Goal: Complete application form

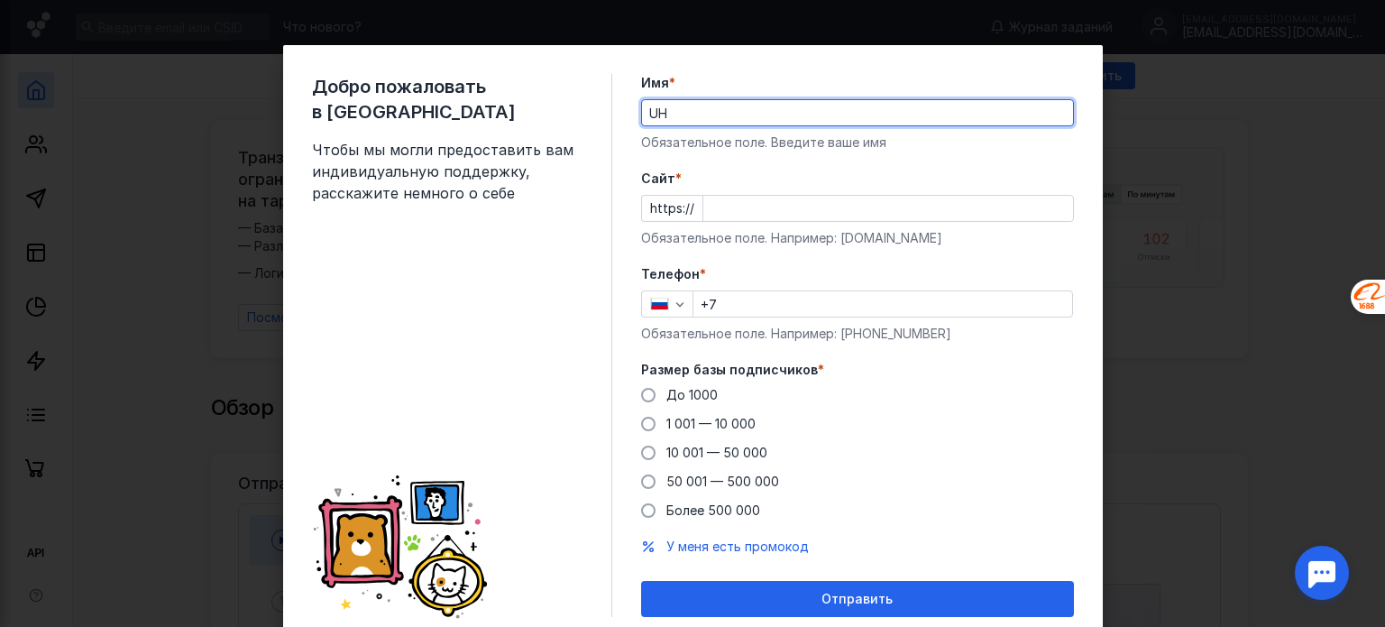
type input "U"
type input "[PERSON_NAME]"
click at [727, 210] on input "Cайт *" at bounding box center [888, 208] width 370 height 25
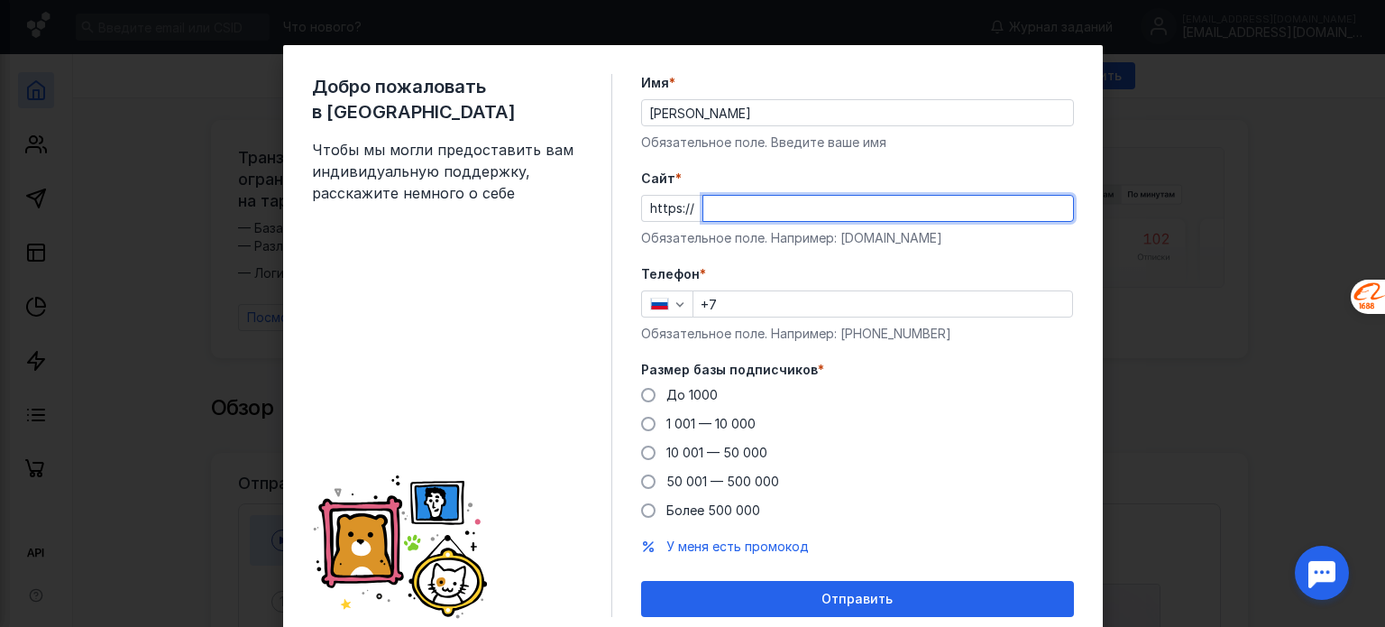
paste input "[DOMAIN_NAME]"
type input "[DOMAIN_NAME]"
click at [826, 259] on form "Имя * [PERSON_NAME] поле. Введите ваше имя [PERSON_NAME] * https:// [DOMAIN_NAM…" at bounding box center [857, 345] width 433 height 543
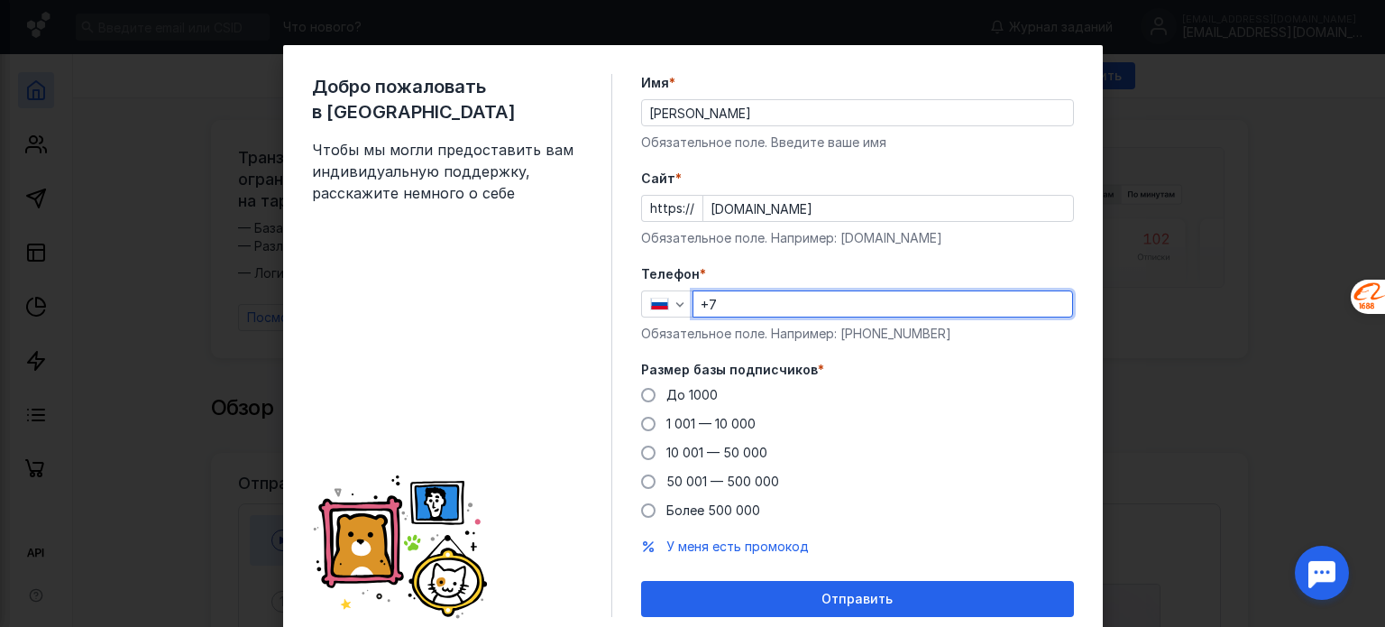
click at [764, 305] on input "+7" at bounding box center [882, 303] width 379 height 25
type input "[PHONE_NUMBER]"
click at [692, 395] on span "До 1000" at bounding box center [691, 394] width 51 height 15
click at [0, 0] on input "До 1000" at bounding box center [0, 0] width 0 height 0
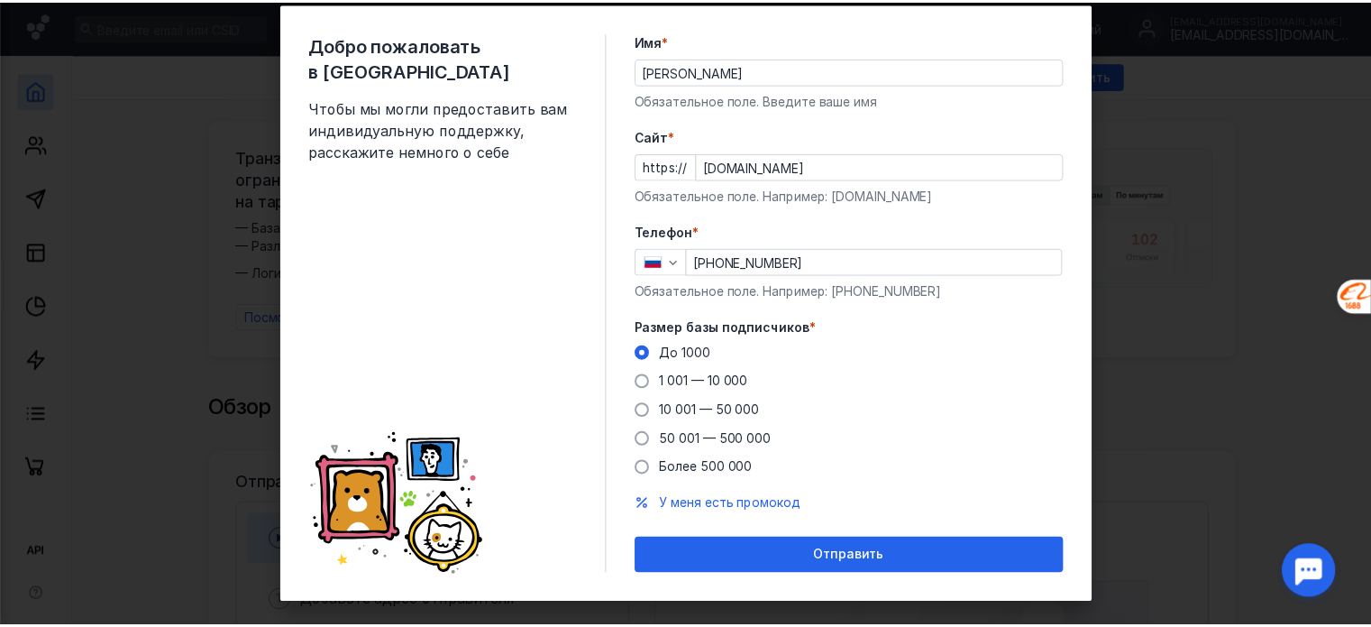
scroll to position [64, 0]
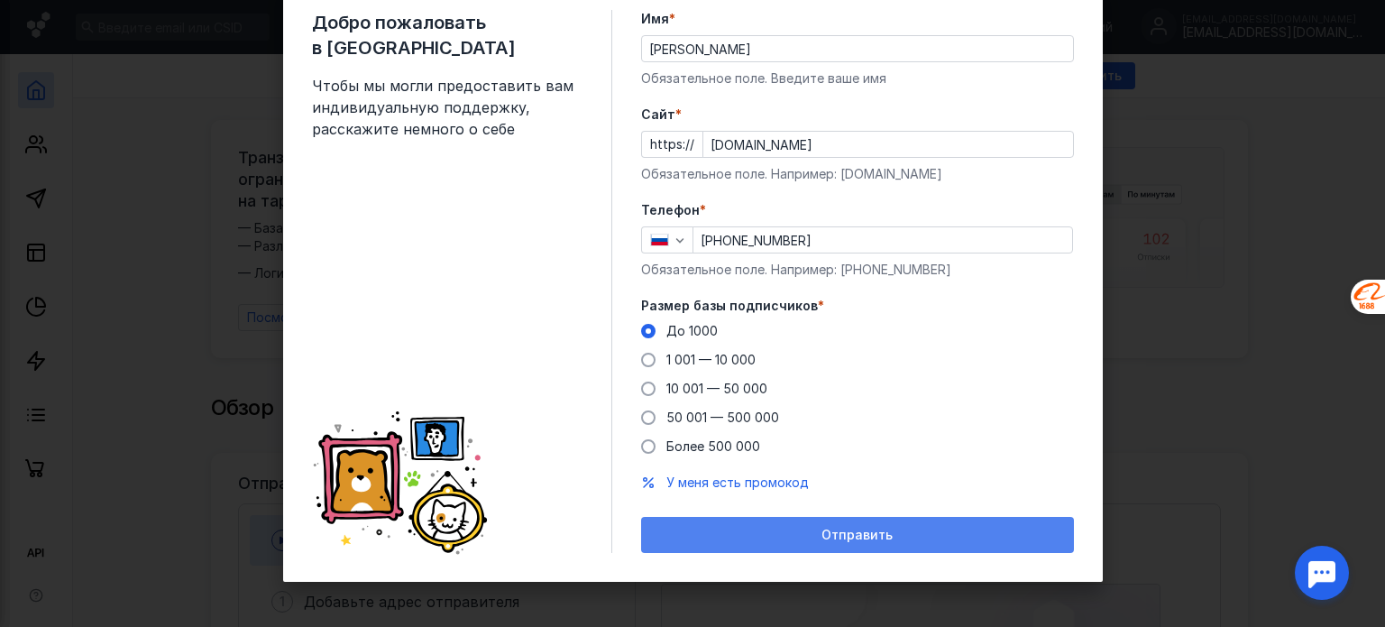
click at [736, 527] on div "Отправить" at bounding box center [857, 534] width 415 height 15
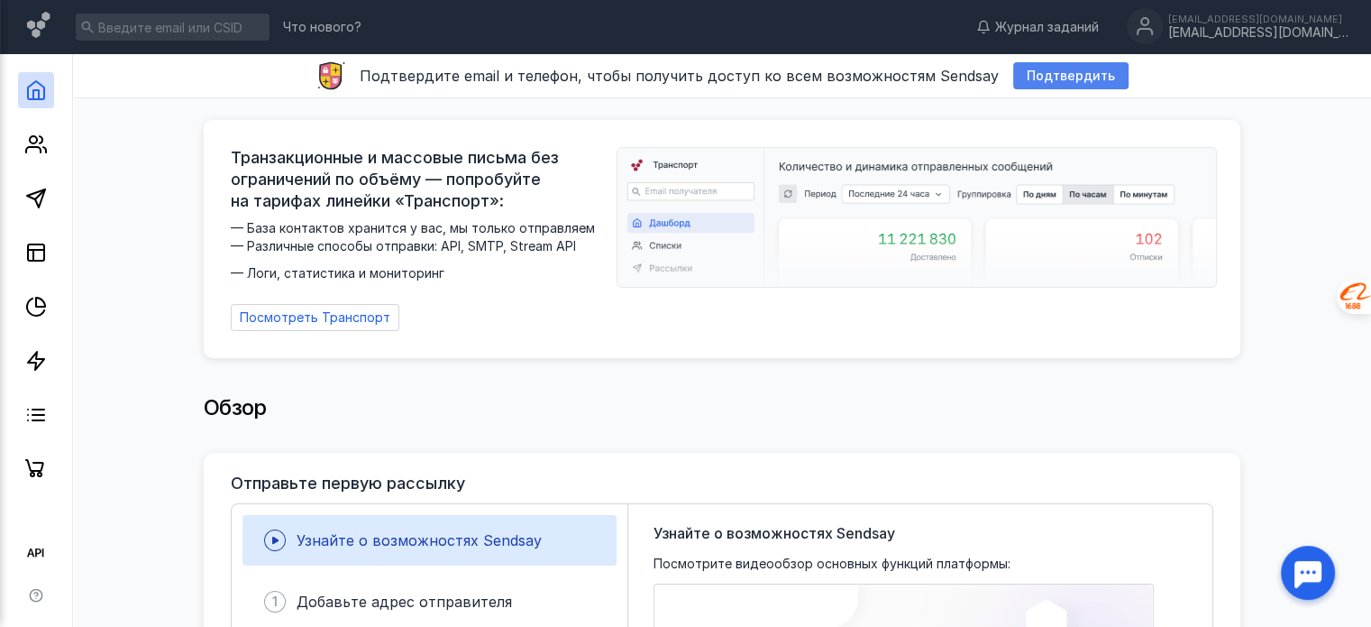
click at [1028, 78] on span "Подтвердить" at bounding box center [1071, 76] width 88 height 15
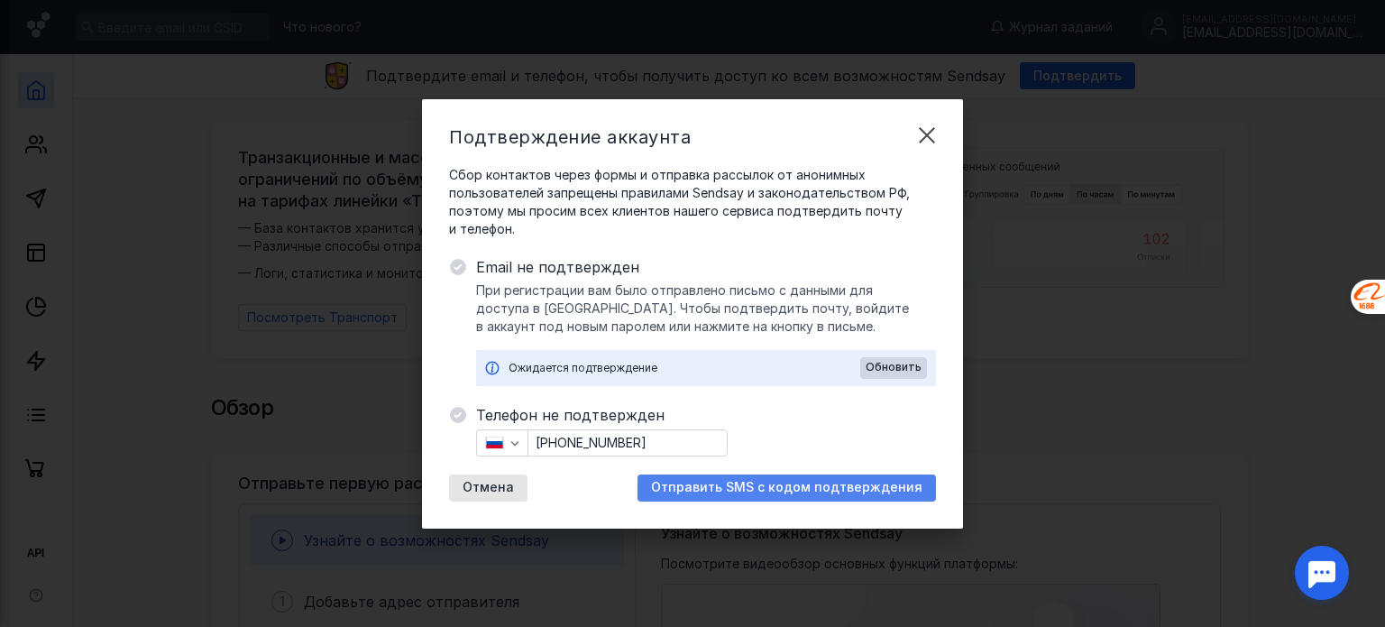
click at [706, 488] on span "Отправить SMS с кодом подтверждения" at bounding box center [786, 487] width 271 height 15
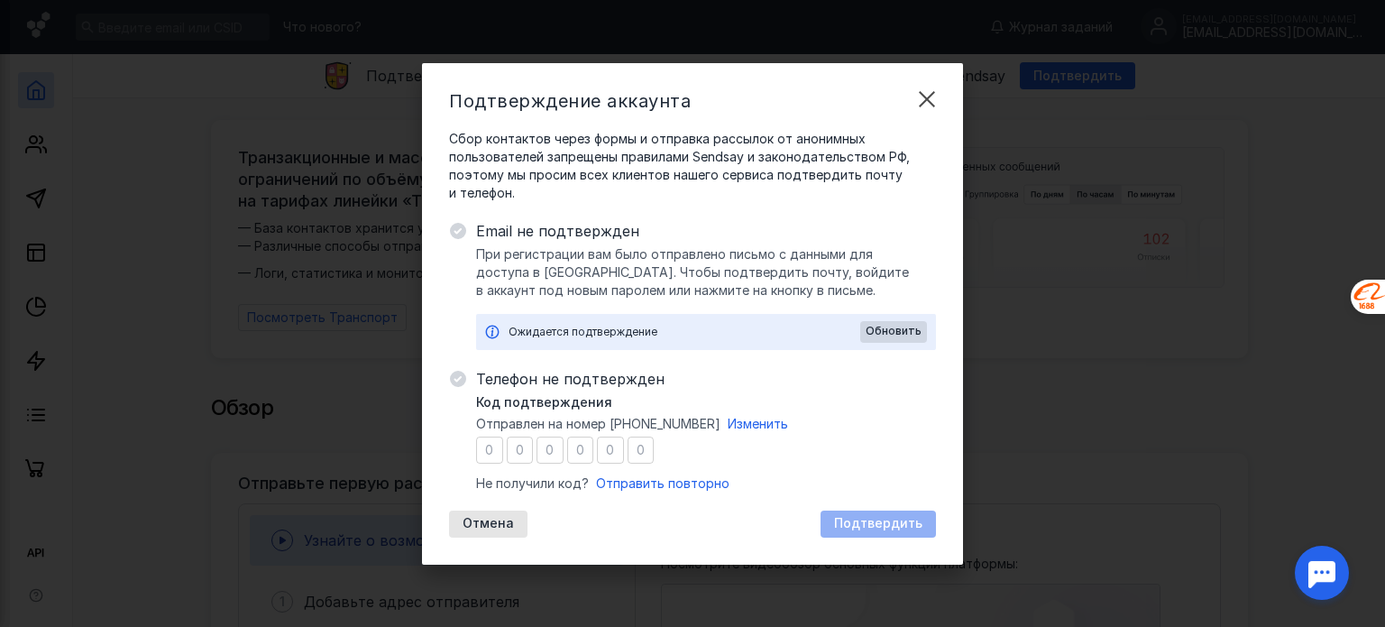
type input "3"
type input "8"
type input "6"
type input "7"
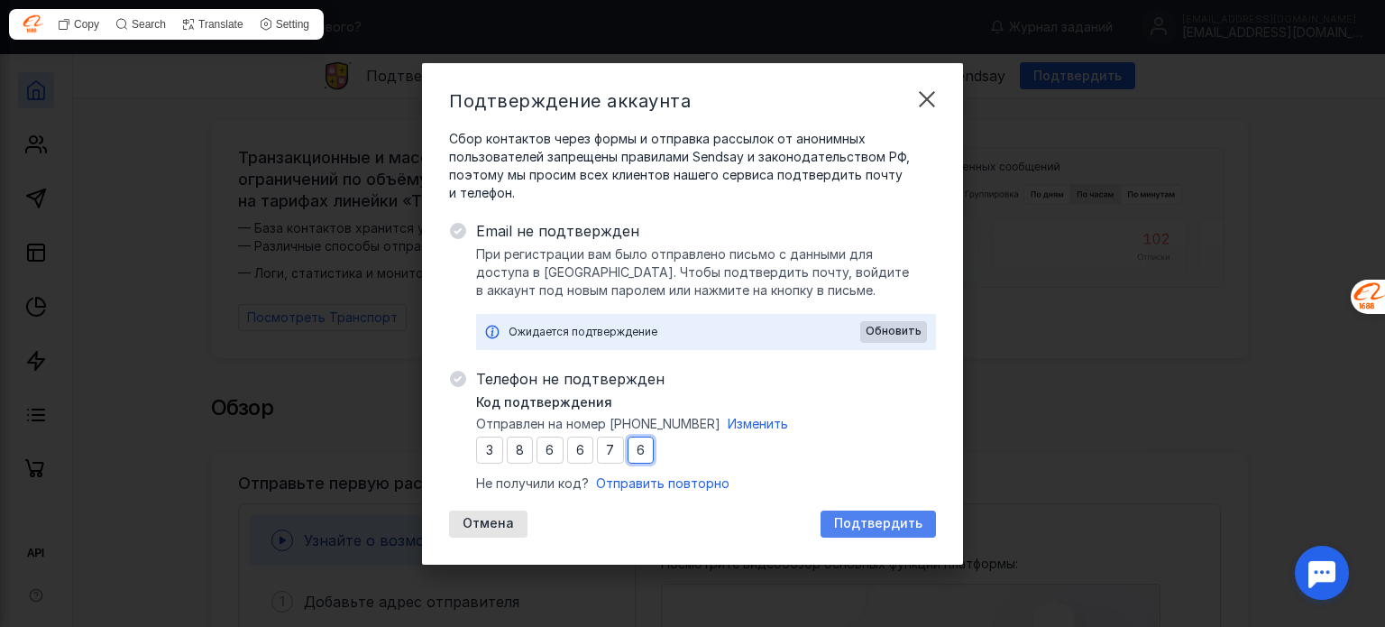
type input "6"
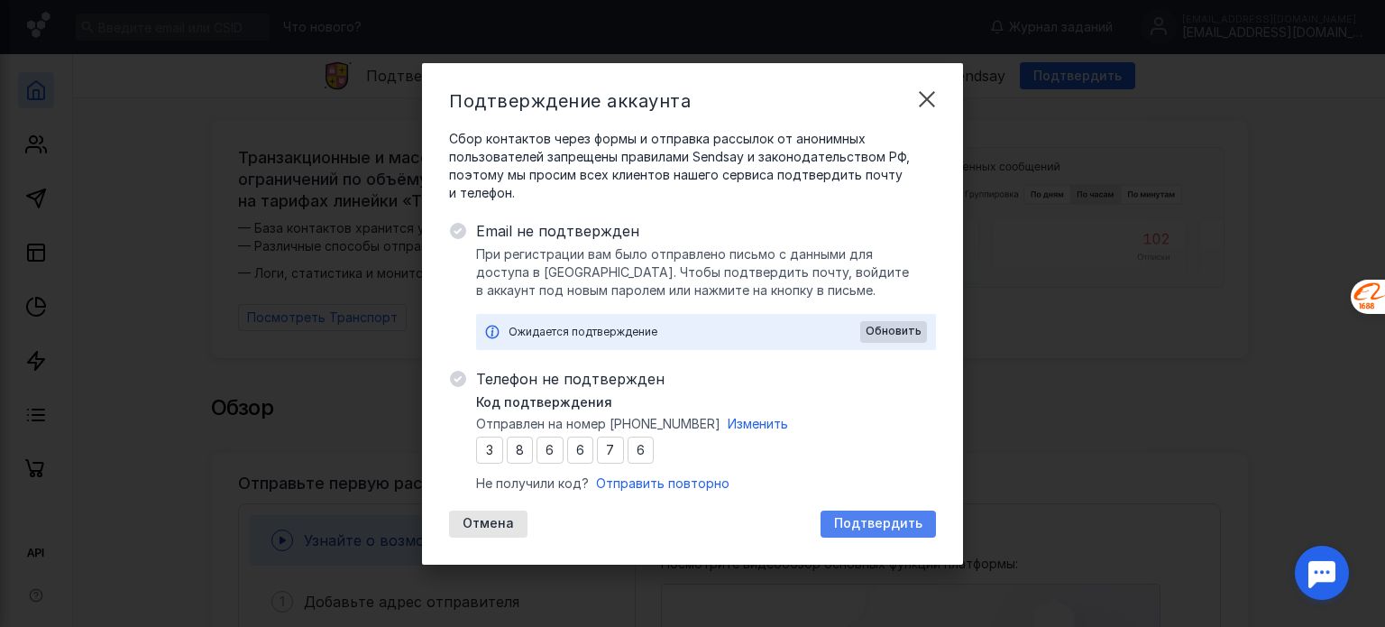
click at [910, 529] on span "Подтвердить" at bounding box center [878, 523] width 88 height 15
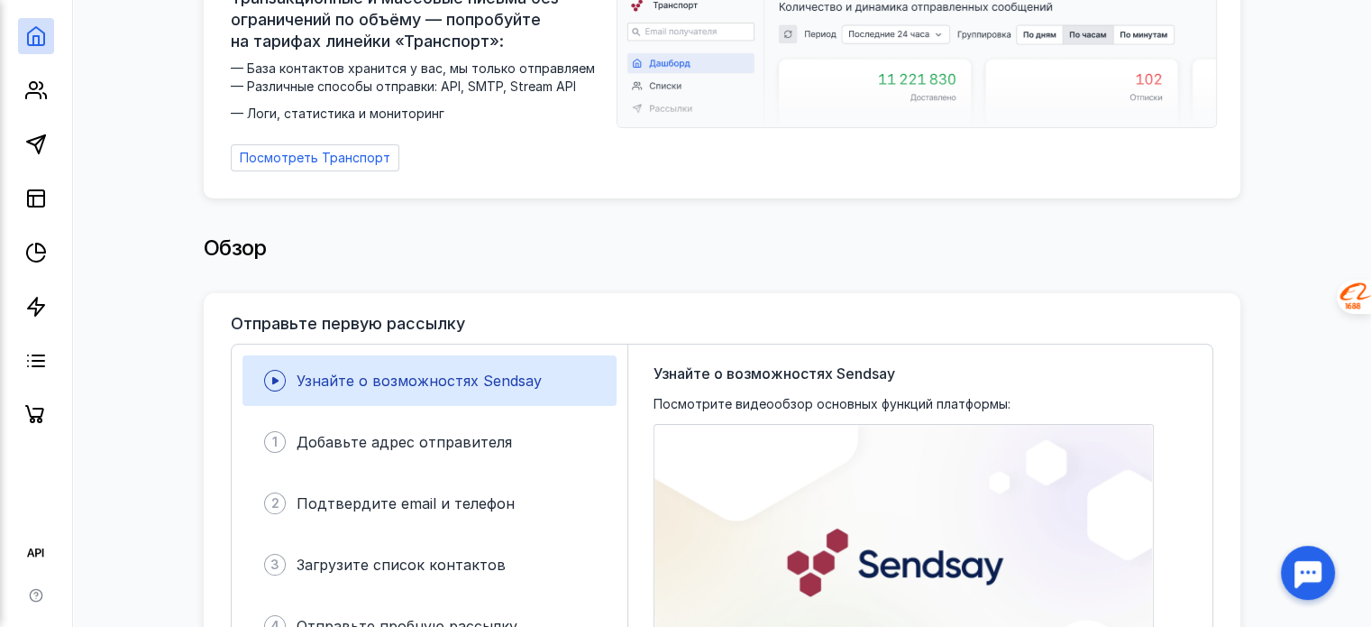
scroll to position [180, 0]
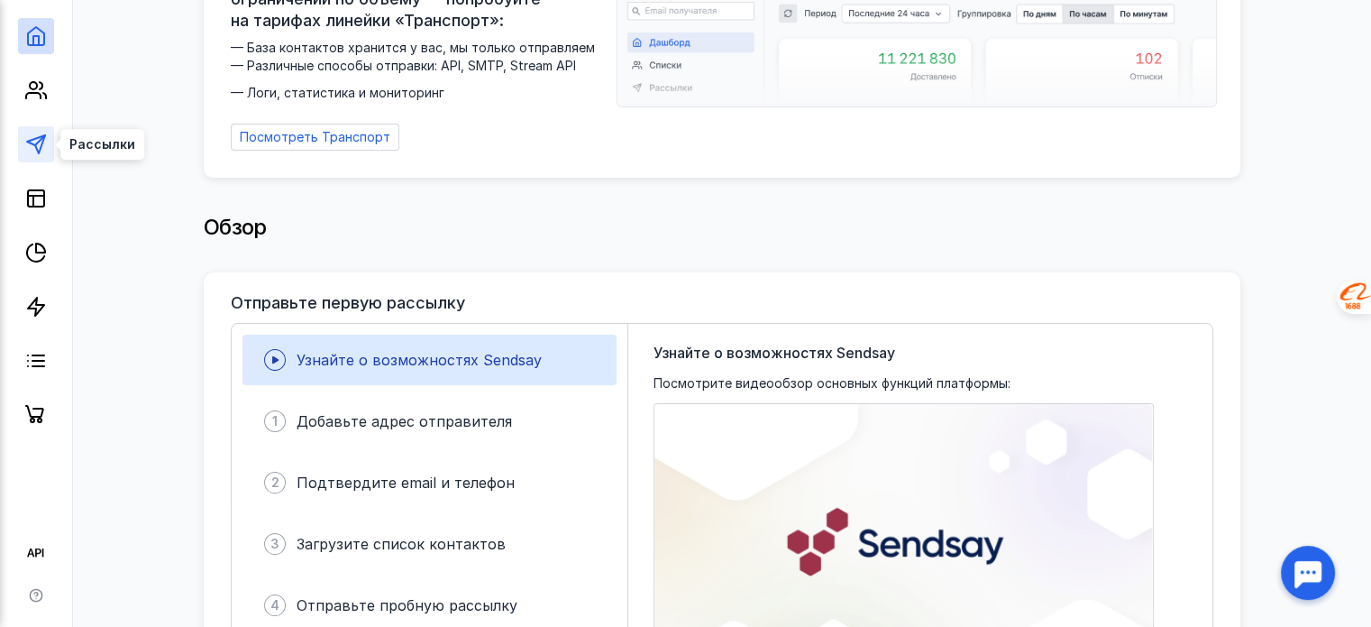
click at [36, 142] on icon at bounding box center [36, 144] width 22 height 22
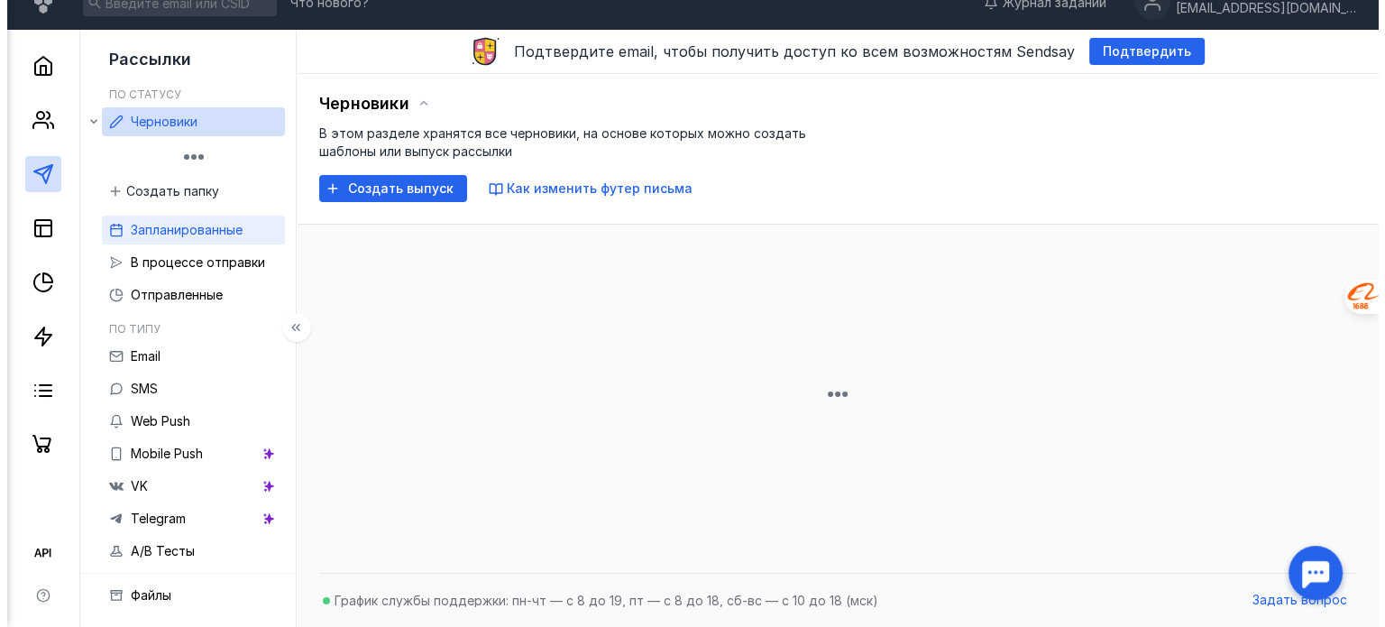
scroll to position [180, 0]
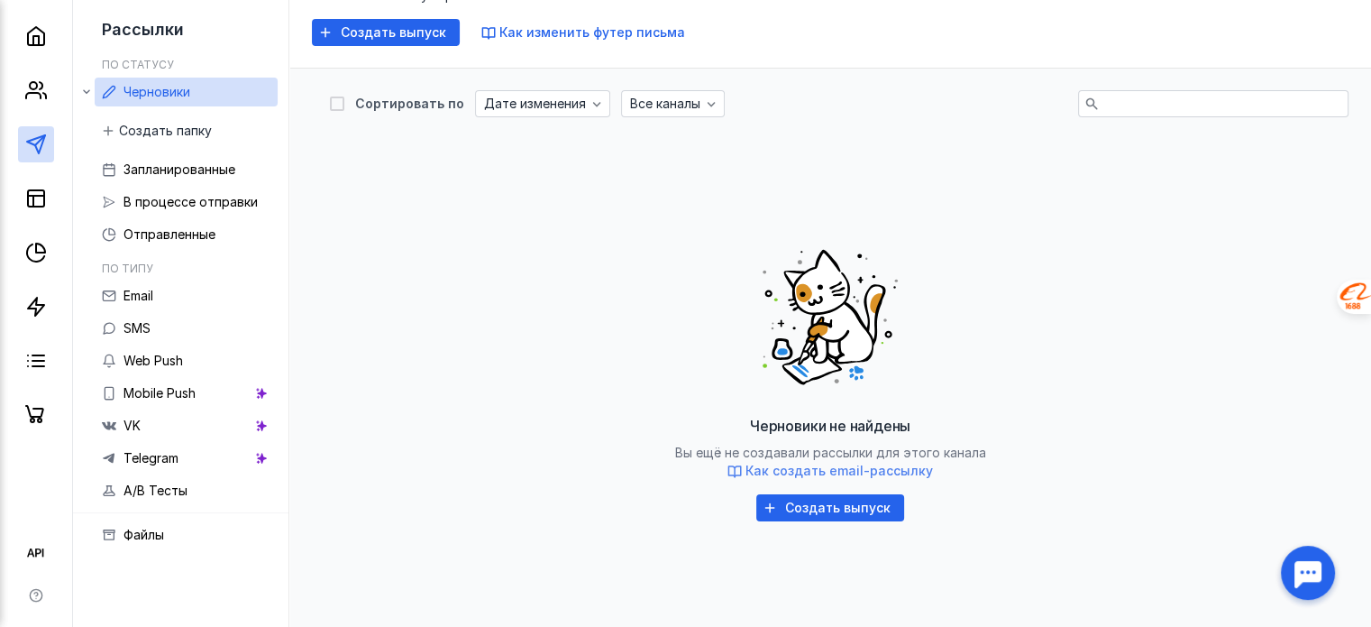
click at [822, 468] on span "Как создать email-рассылку" at bounding box center [840, 469] width 188 height 15
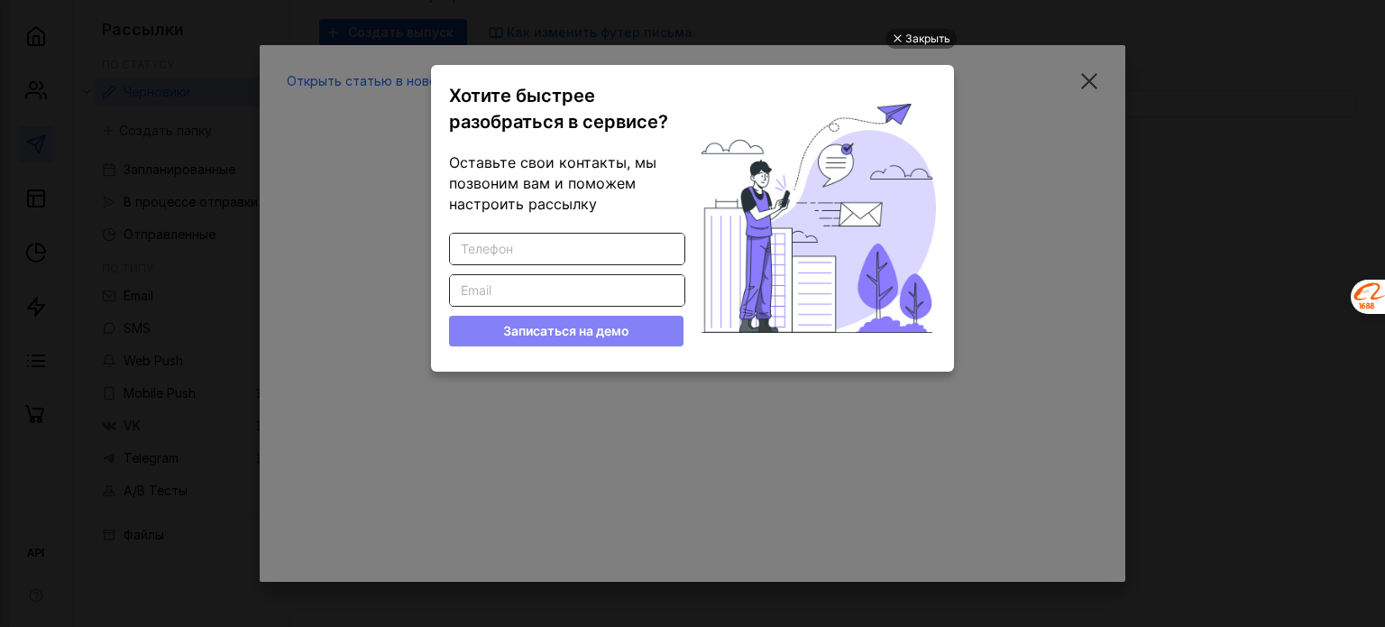
scroll to position [0, 0]
click at [902, 39] on div "Закрыть" at bounding box center [920, 39] width 71 height 20
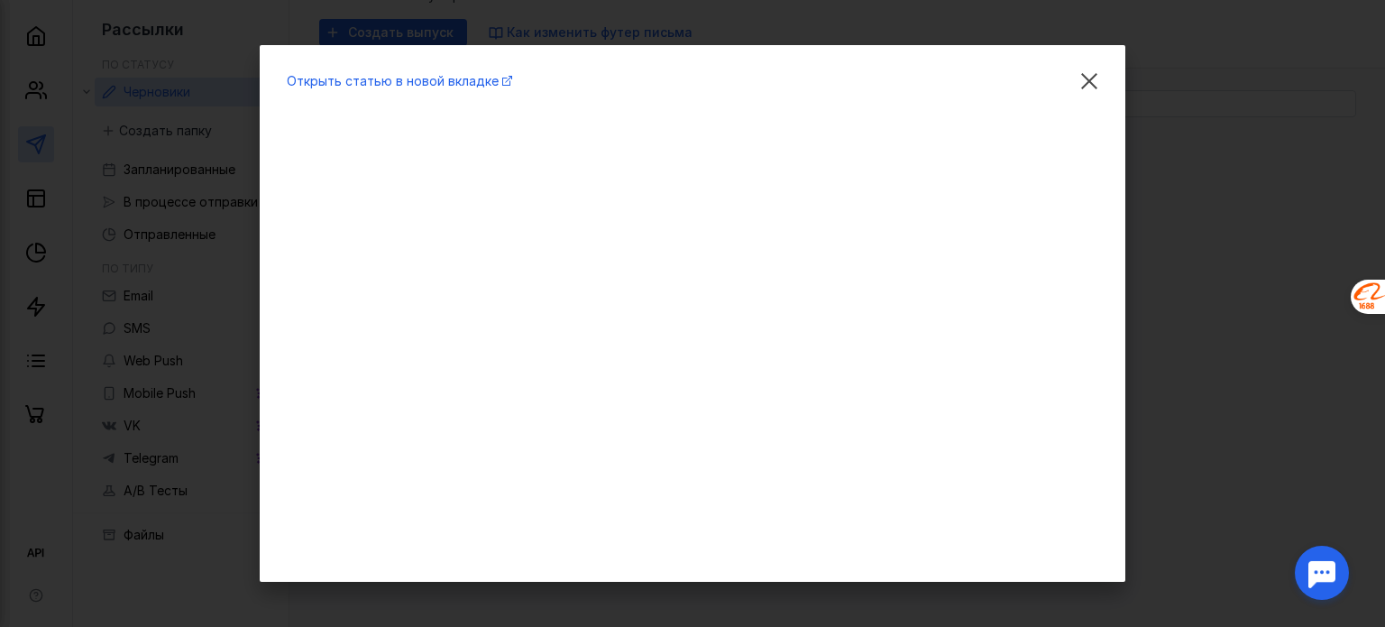
drag, startPoint x: 1083, startPoint y: 91, endPoint x: 1046, endPoint y: 88, distance: 37.1
